Goal: Task Accomplishment & Management: Manage account settings

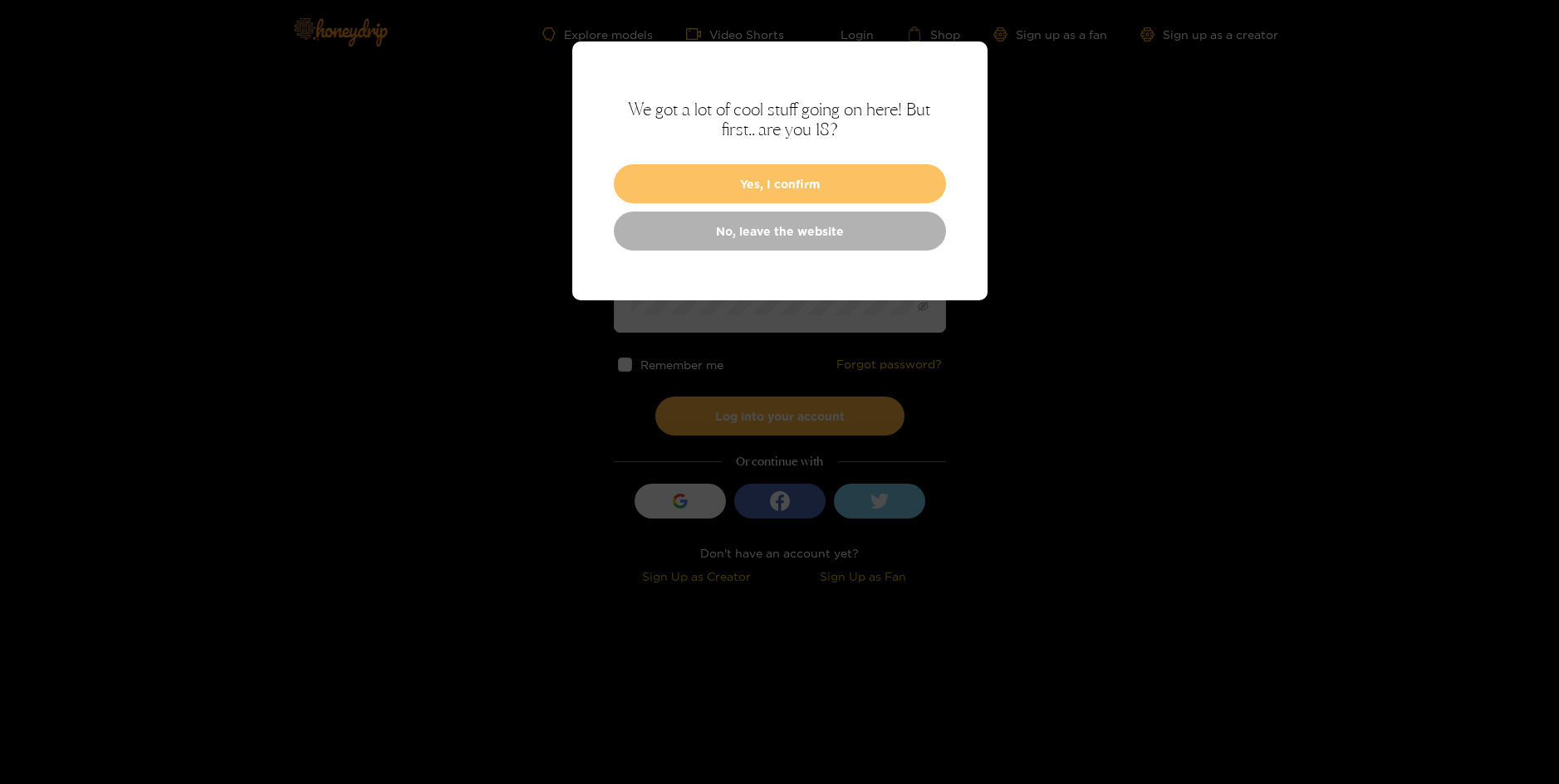
click at [893, 195] on button "Yes, I confirm" at bounding box center [780, 184] width 332 height 39
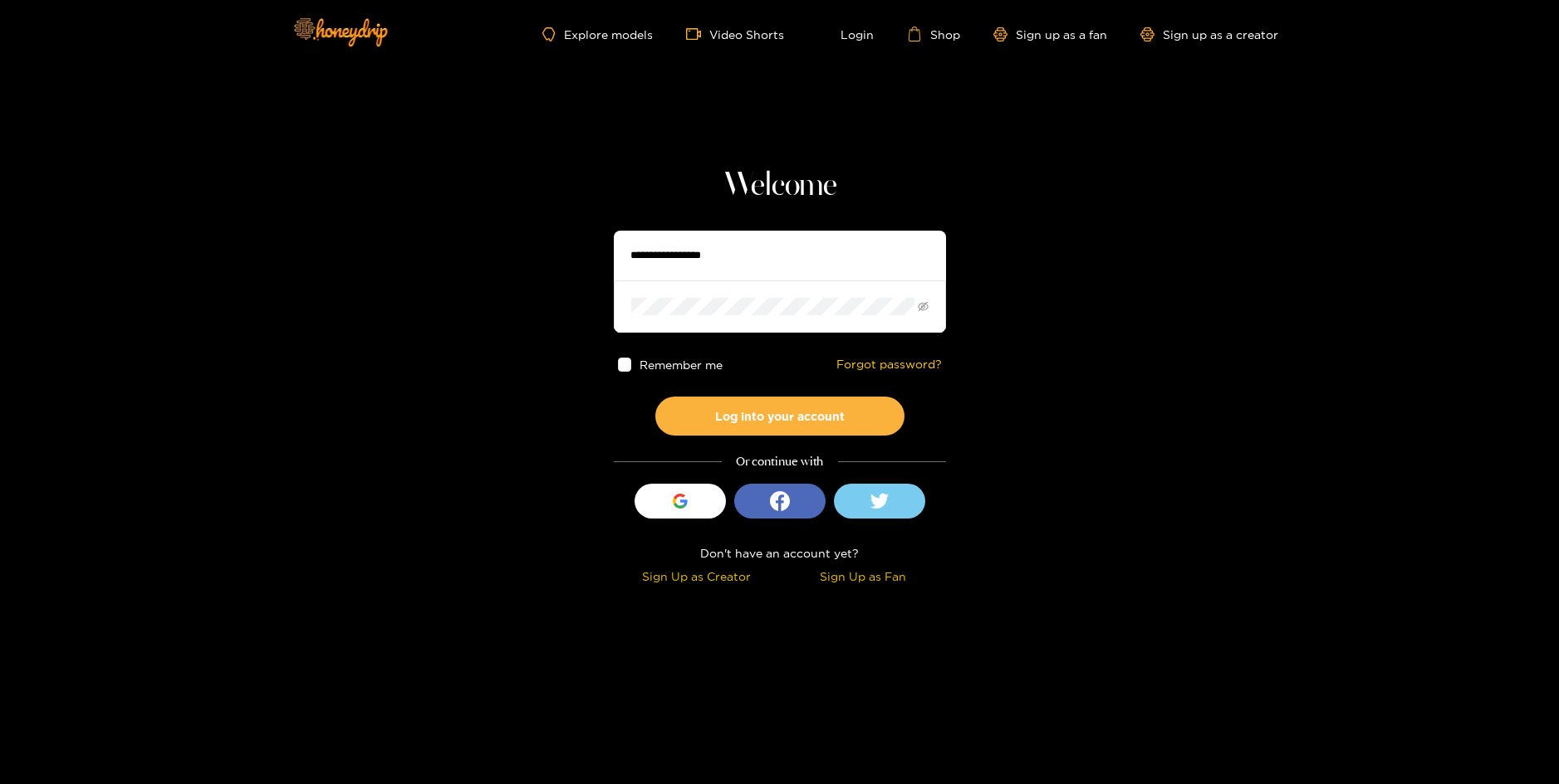
click at [863, 247] on input "text" at bounding box center [780, 255] width 332 height 50
type input "**********"
click at [795, 415] on button "Log into your account" at bounding box center [780, 417] width 249 height 39
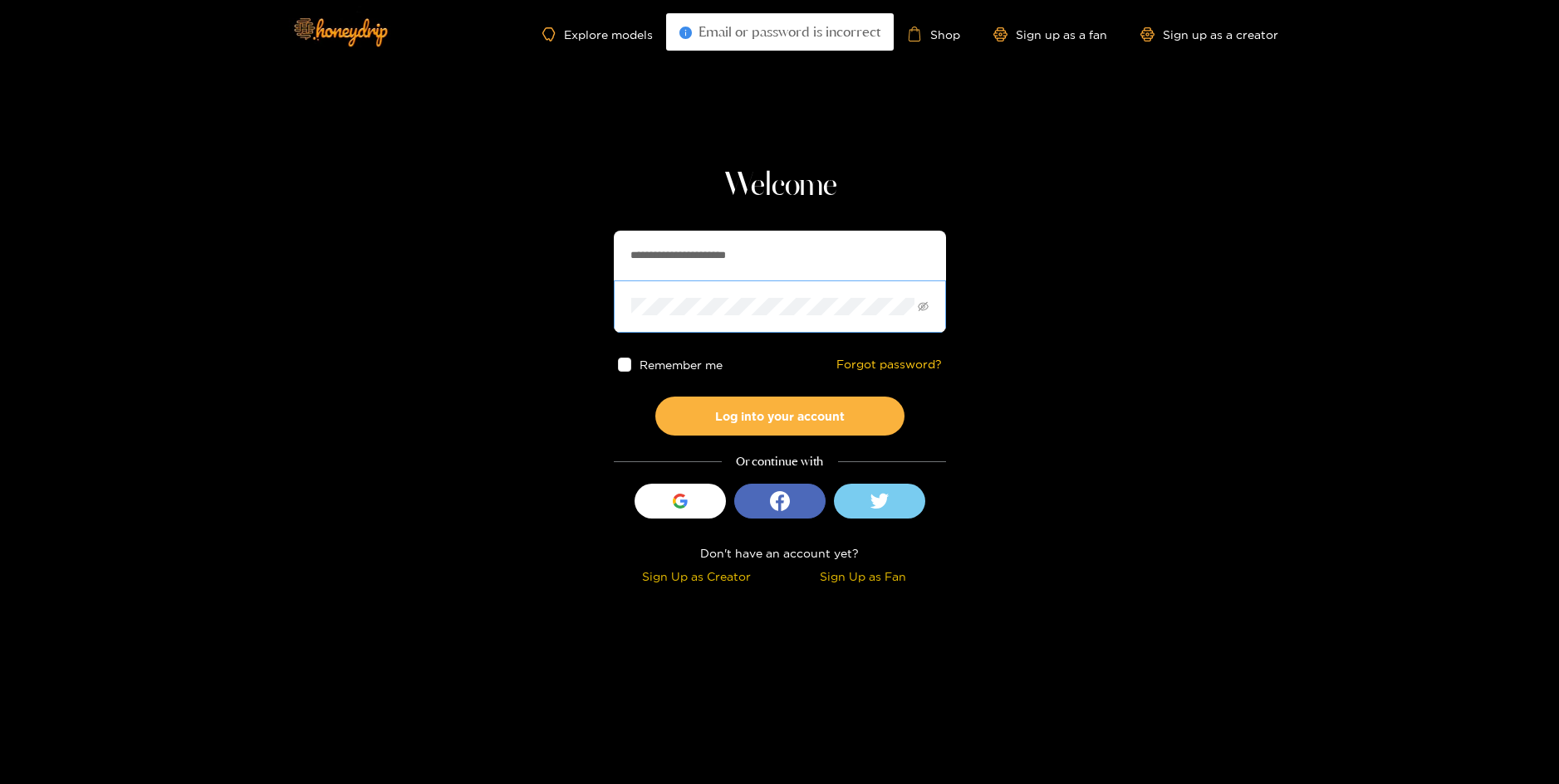
click at [791, 297] on span at bounding box center [780, 306] width 332 height 51
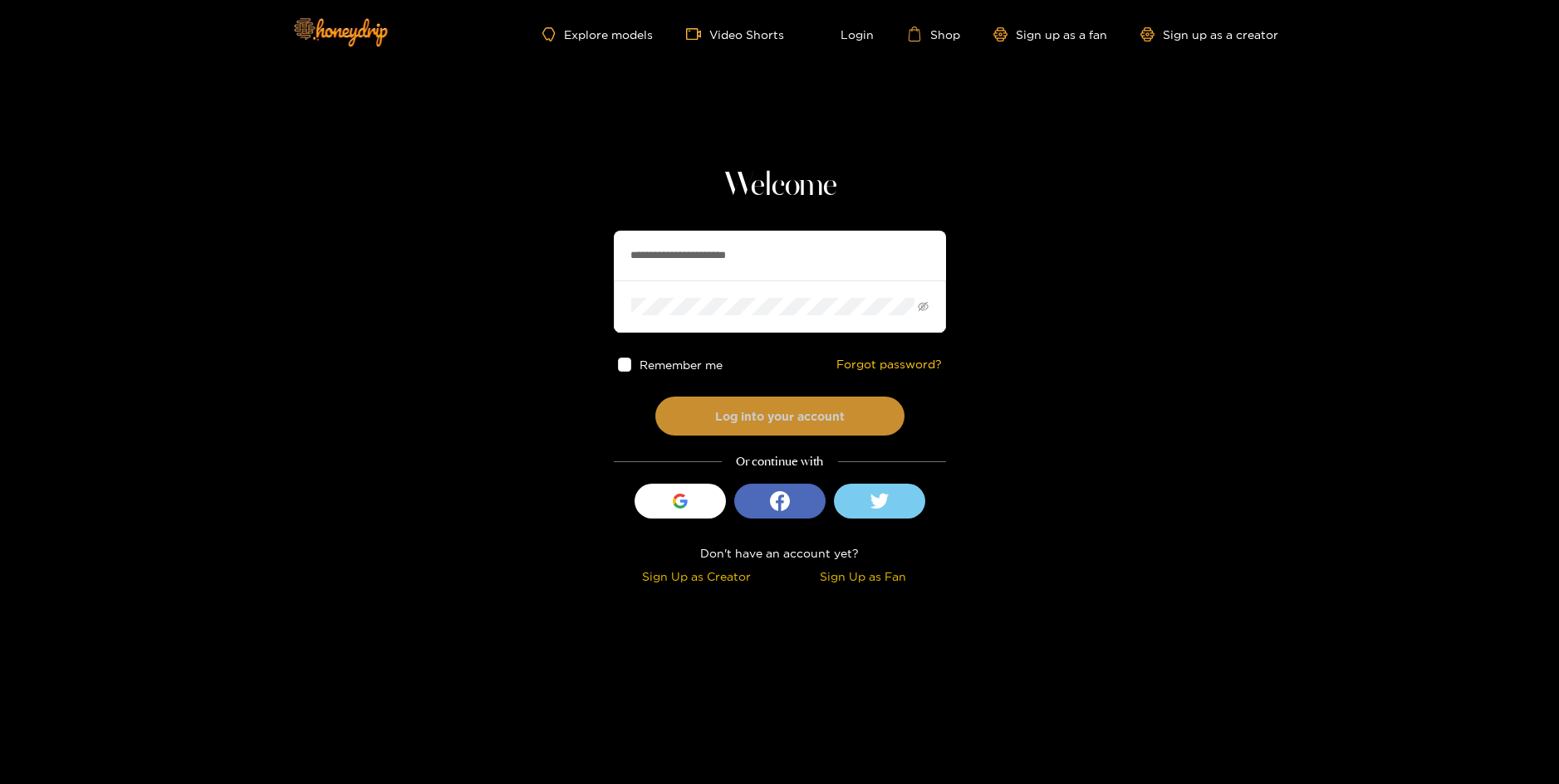
click at [768, 420] on button "Log into your account" at bounding box center [780, 417] width 249 height 39
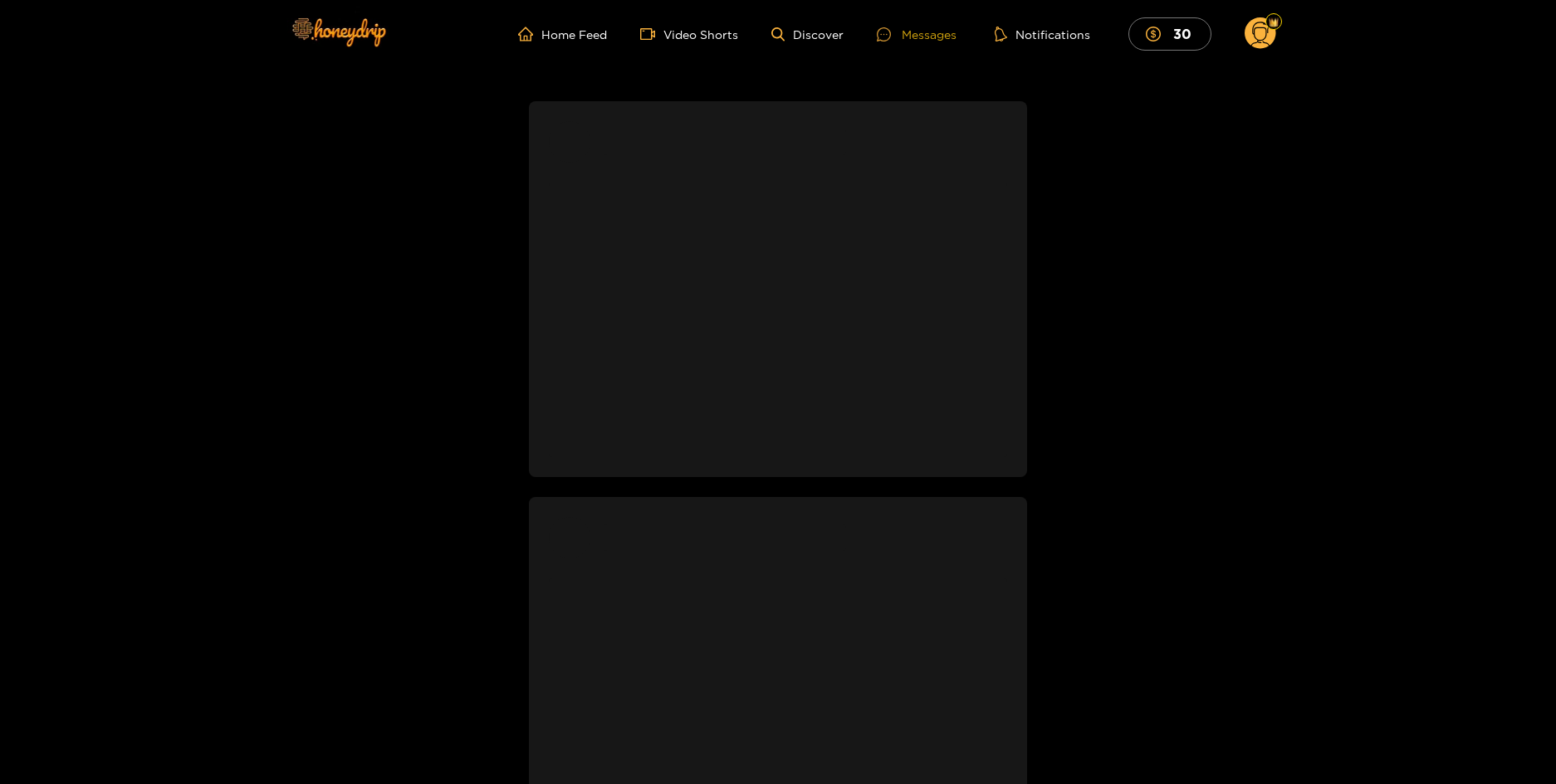
click at [927, 37] on div "Messages" at bounding box center [916, 33] width 80 height 19
